Goal: Task Accomplishment & Management: Complete application form

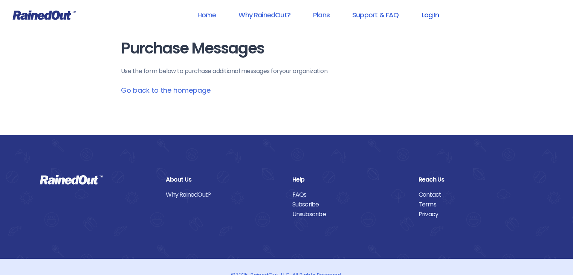
click at [435, 18] on link "Log In" at bounding box center [429, 14] width 37 height 17
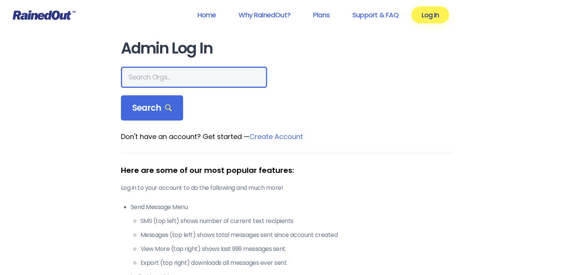
click at [182, 70] on input "text" at bounding box center [194, 77] width 146 height 21
type input "nova bmx"
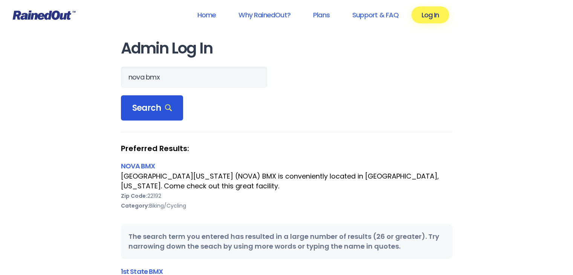
click at [155, 114] on div "Search" at bounding box center [152, 108] width 63 height 26
click at [151, 163] on link "NOVA BMX" at bounding box center [138, 165] width 34 height 9
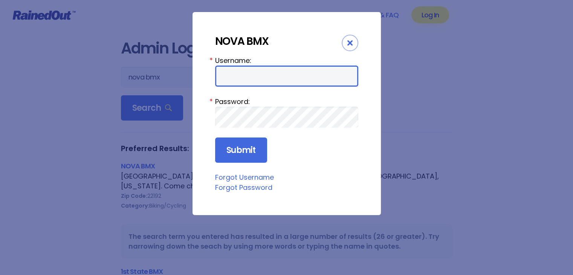
type input "novabmx"
click at [264, 81] on input "novabmx" at bounding box center [286, 76] width 143 height 21
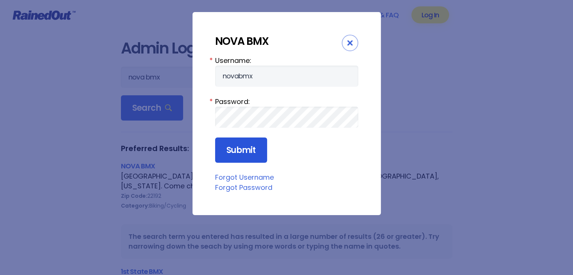
click at [235, 156] on input "Submit" at bounding box center [241, 150] width 52 height 26
